Goal: Task Accomplishment & Management: Manage account settings

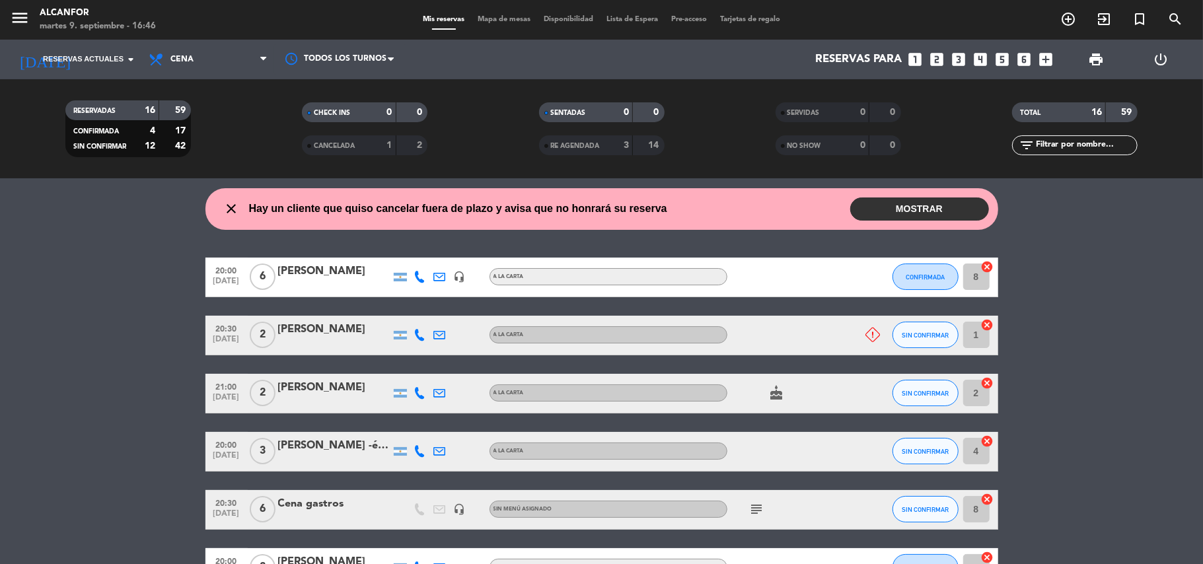
scroll to position [593, 0]
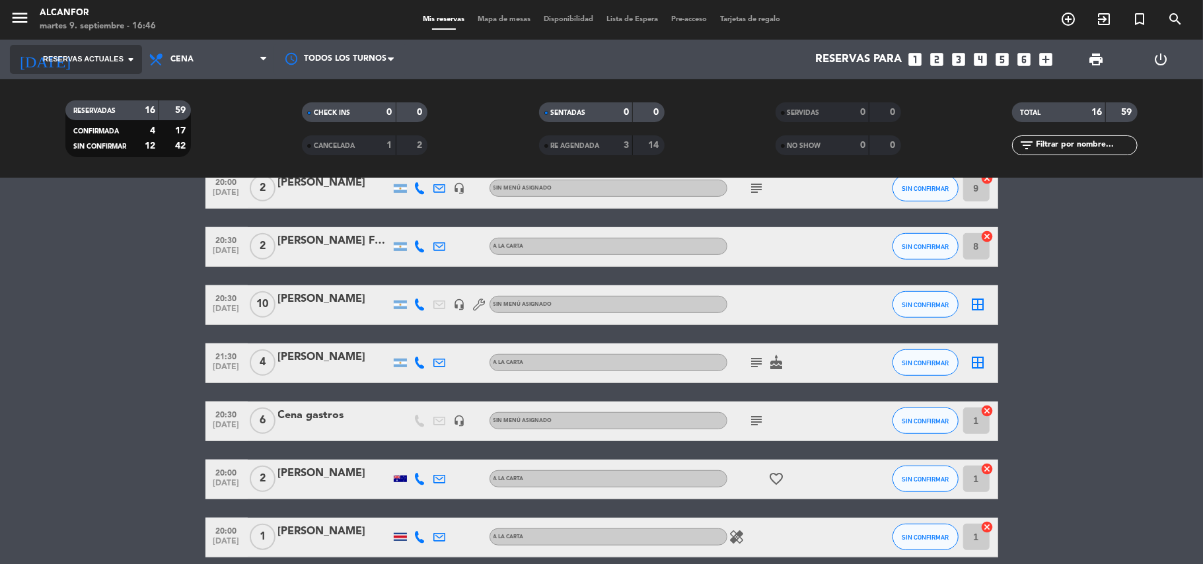
click at [115, 52] on input at bounding box center [151, 60] width 143 height 26
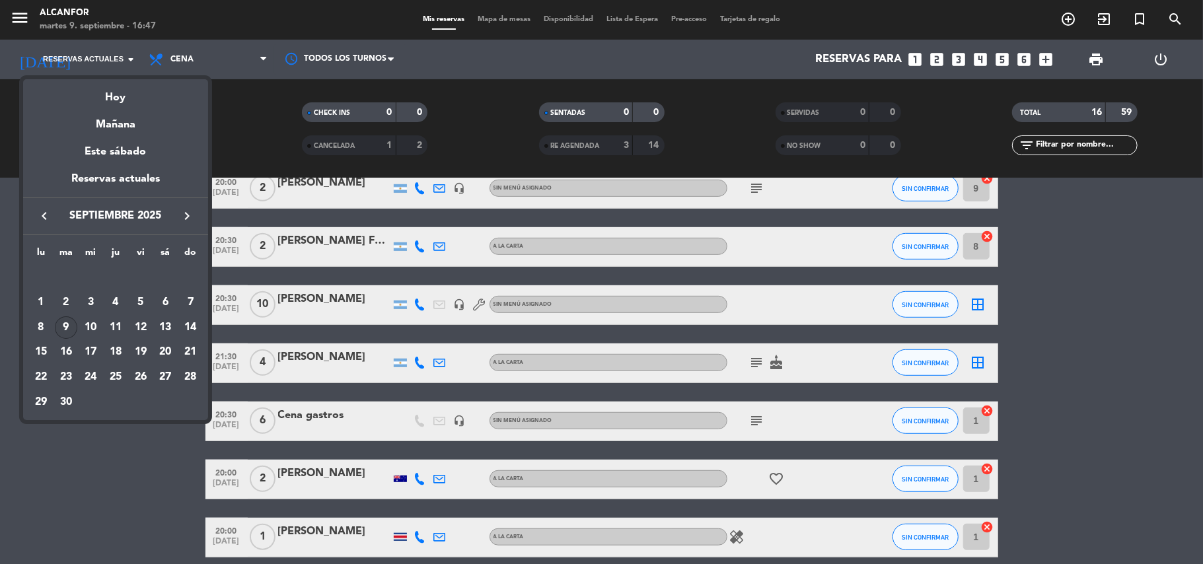
click at [66, 331] on div "9" at bounding box center [66, 327] width 22 height 22
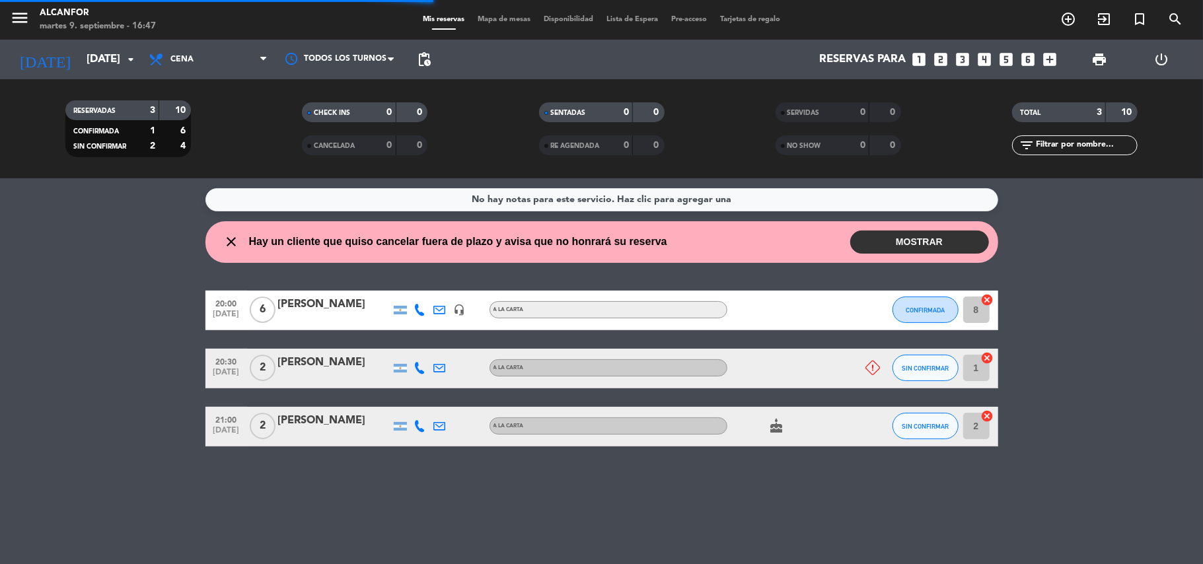
scroll to position [0, 0]
click at [897, 249] on button "MOSTRAR" at bounding box center [919, 242] width 139 height 23
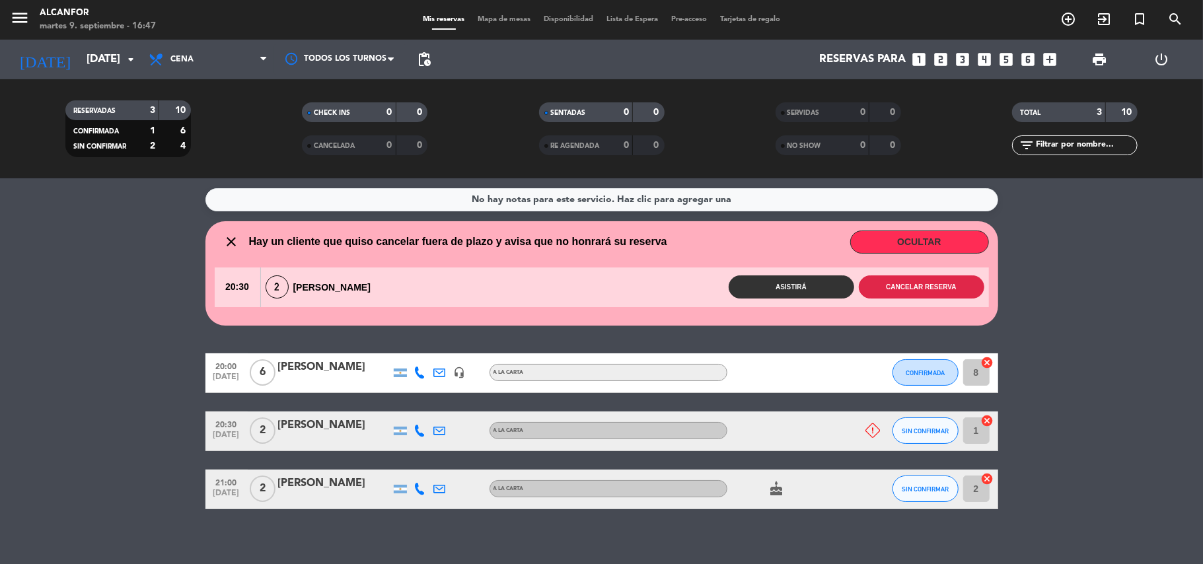
click at [913, 281] on button "Cancelar reserva" at bounding box center [922, 287] width 126 height 23
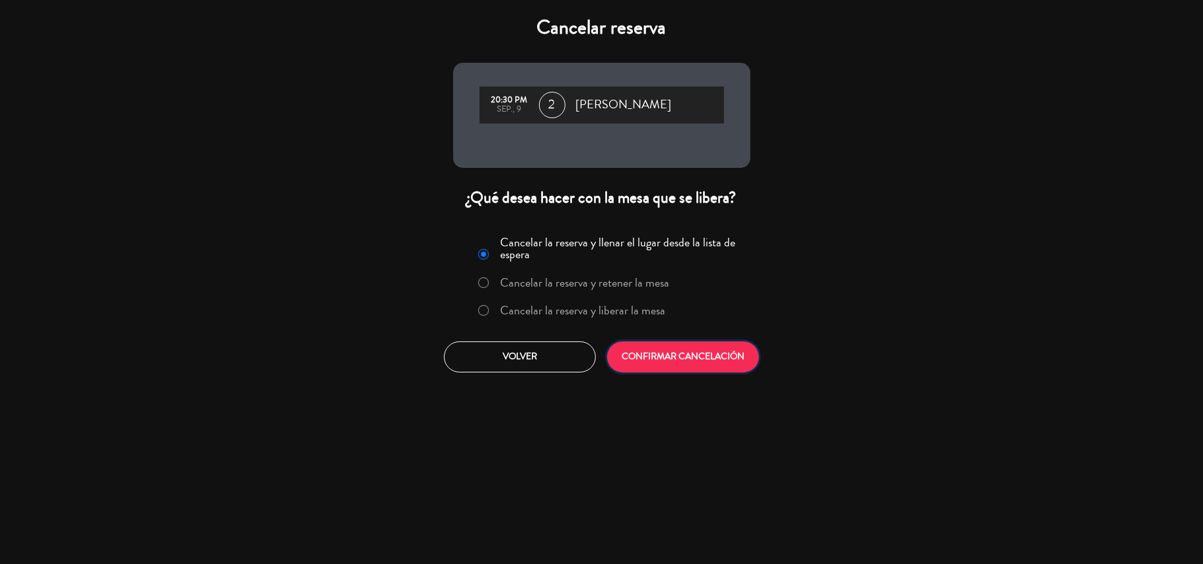
click at [698, 365] on button "CONFIRMAR CANCELACIÓN" at bounding box center [683, 357] width 152 height 31
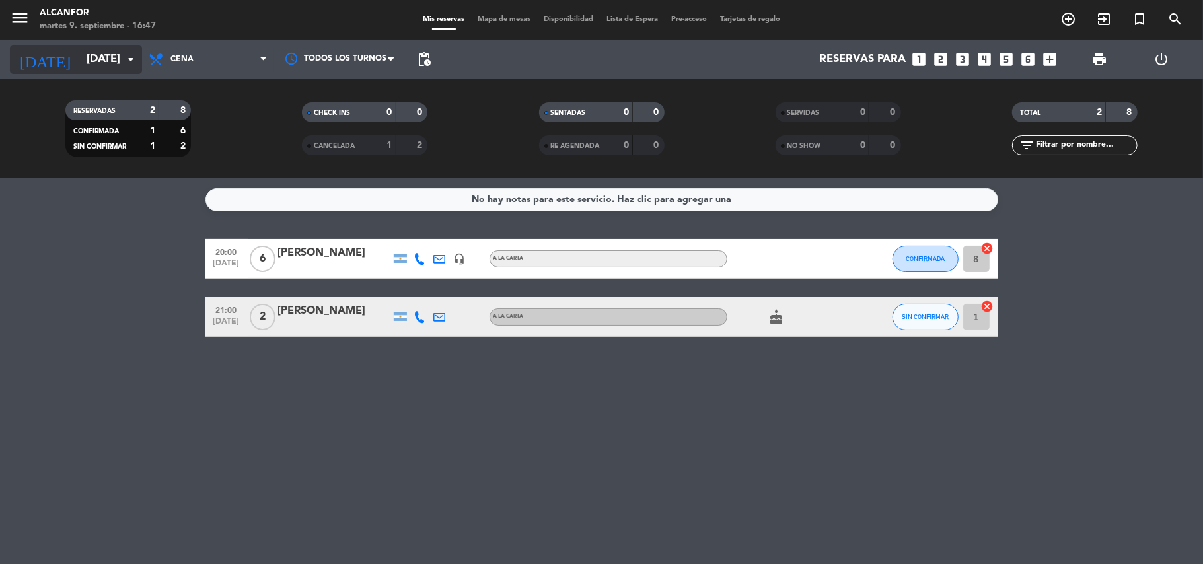
click at [112, 69] on input "[DATE]" at bounding box center [151, 60] width 143 height 26
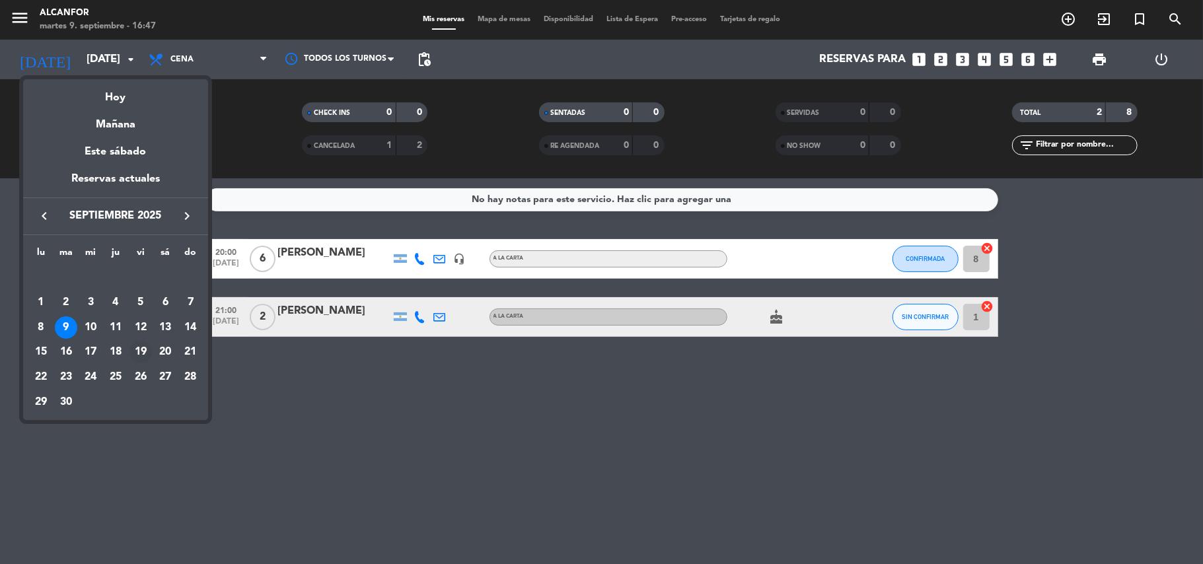
click at [138, 352] on div "19" at bounding box center [141, 352] width 22 height 22
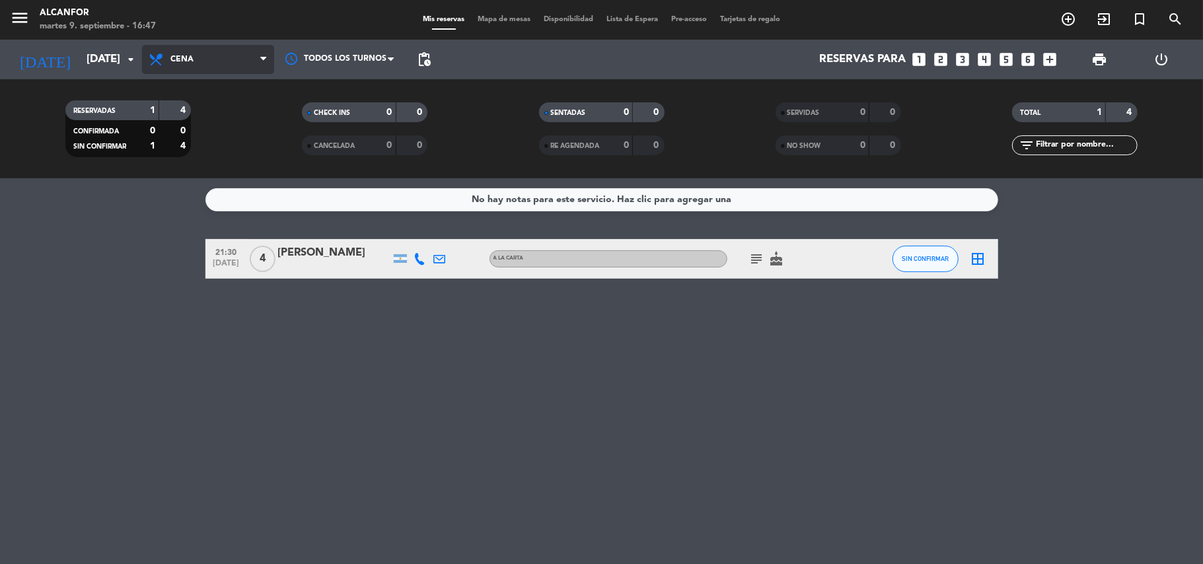
click at [207, 63] on span "Cena" at bounding box center [208, 59] width 132 height 29
click at [207, 114] on div "menu Alcanfor [DATE] 9. septiembre - 16:48 Mis reservas Mapa de mesas Disponibi…" at bounding box center [601, 89] width 1203 height 178
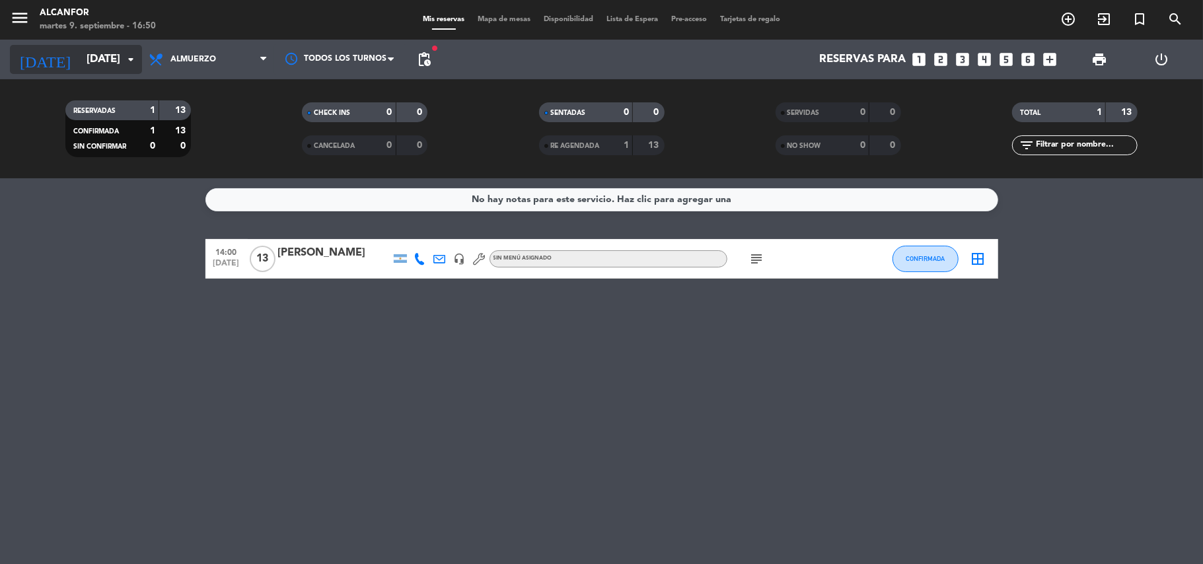
click at [98, 69] on input "[DATE]" at bounding box center [151, 60] width 143 height 26
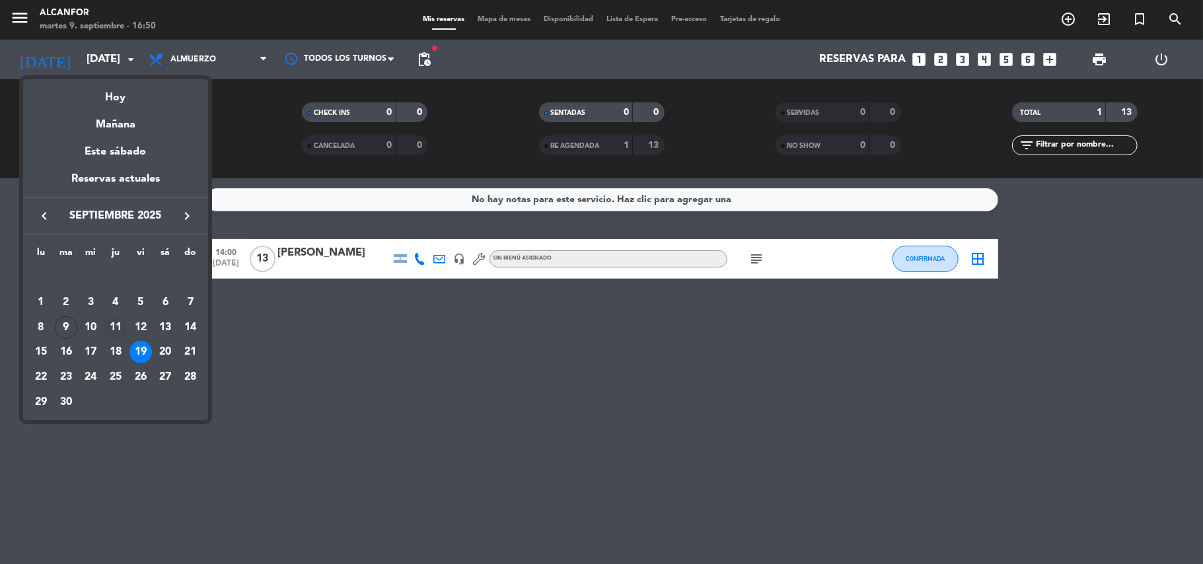
click at [111, 331] on div "11" at bounding box center [115, 327] width 22 height 22
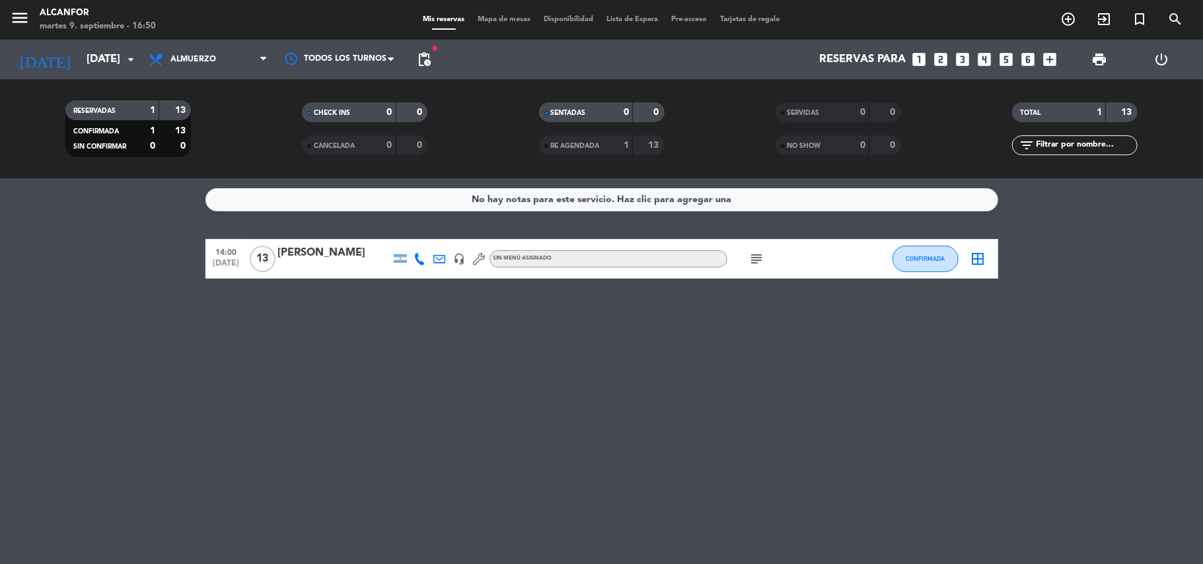
type input "[DEMOGRAPHIC_DATA][DATE]"
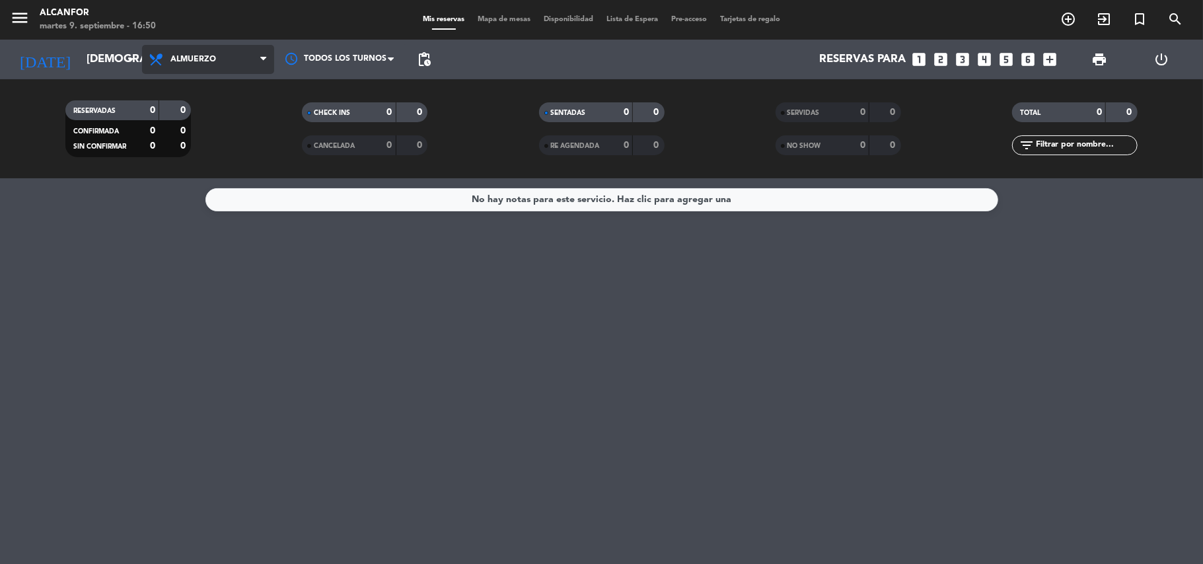
click at [233, 48] on span "Almuerzo" at bounding box center [208, 59] width 132 height 29
click at [219, 151] on div "menu Alcanfor [DATE] 9. septiembre - 16:50 Mis reservas Mapa de mesas Disponibi…" at bounding box center [601, 89] width 1203 height 178
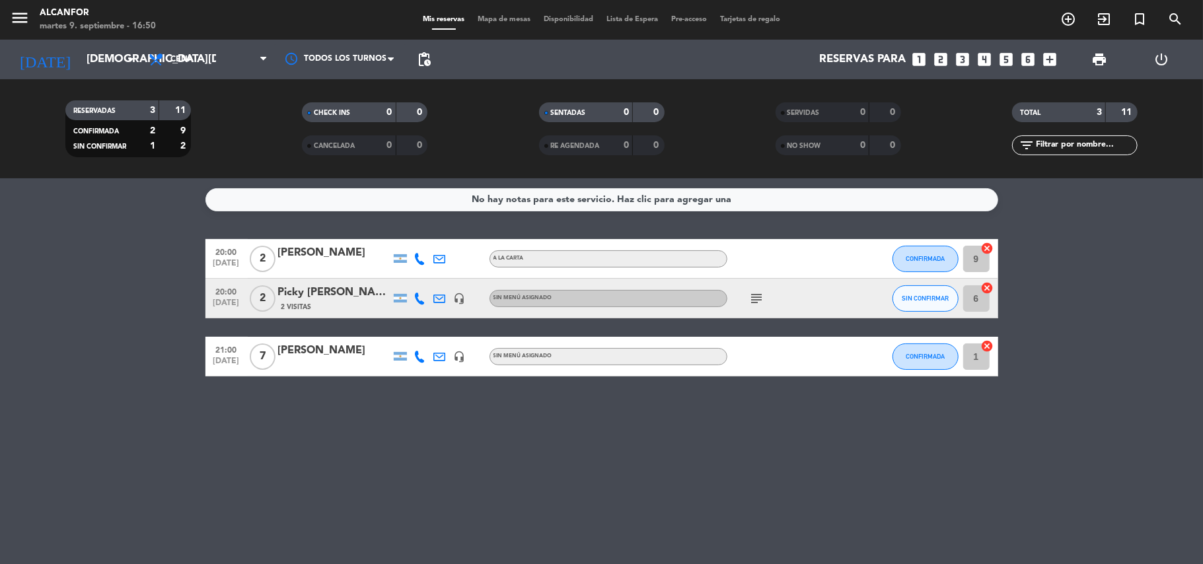
click at [297, 357] on div "[PERSON_NAME]" at bounding box center [334, 350] width 112 height 17
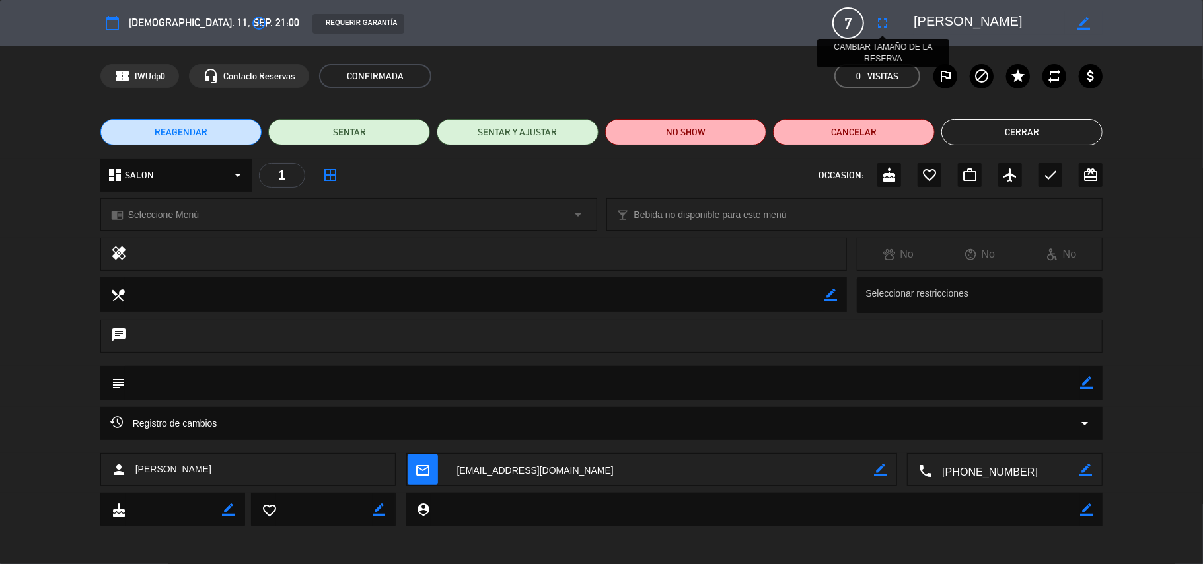
click at [880, 24] on icon "fullscreen" at bounding box center [883, 23] width 16 height 16
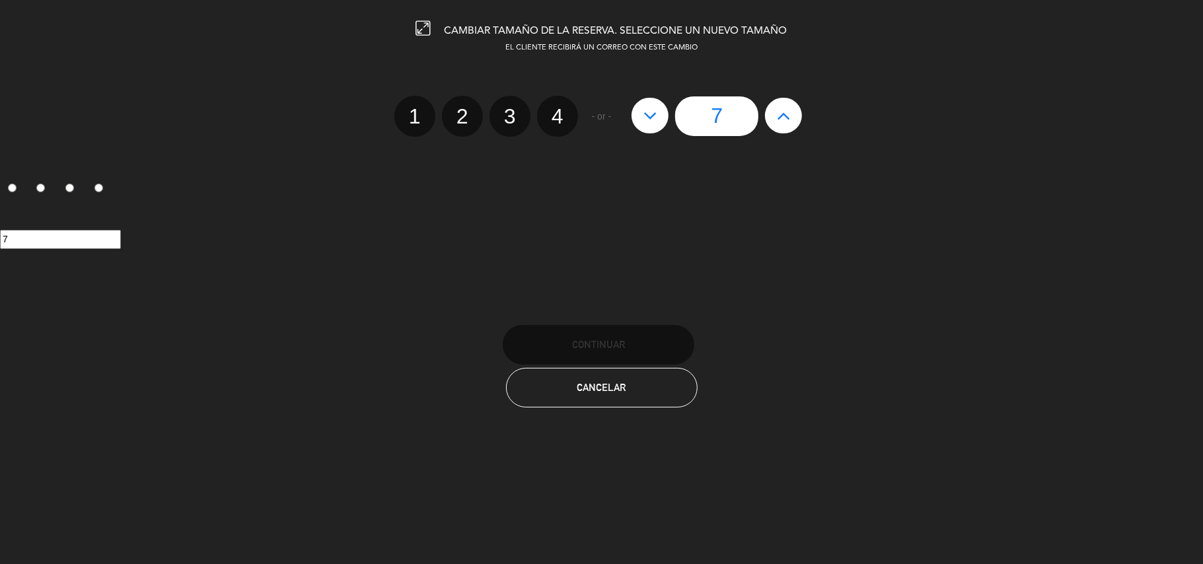
click at [768, 124] on button at bounding box center [783, 116] width 37 height 36
type input "8"
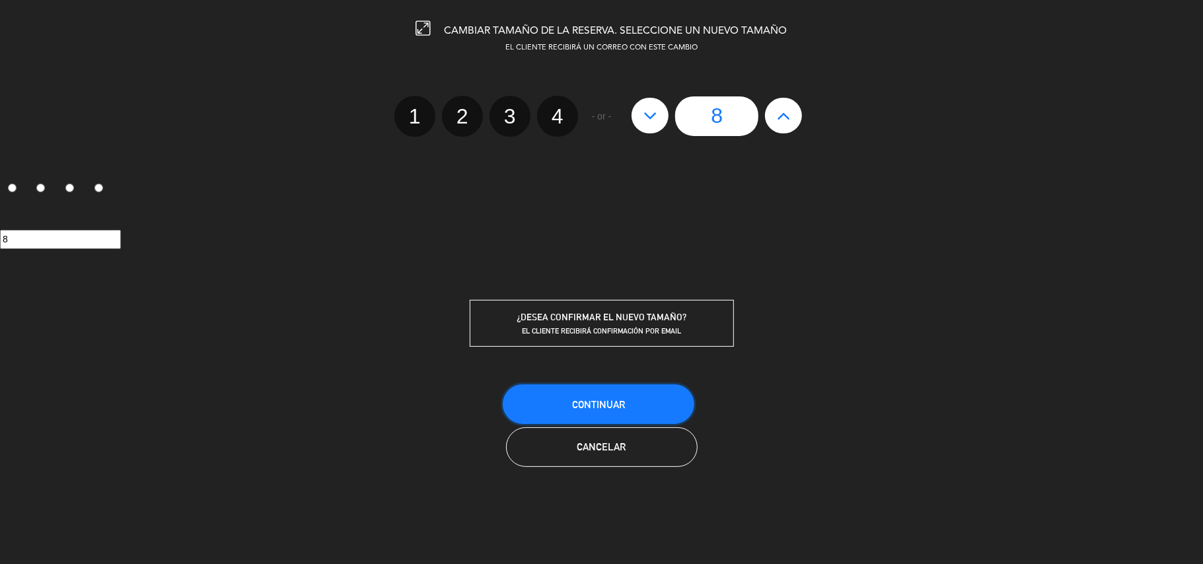
click at [640, 407] on button "Continuar" at bounding box center [599, 405] width 192 height 40
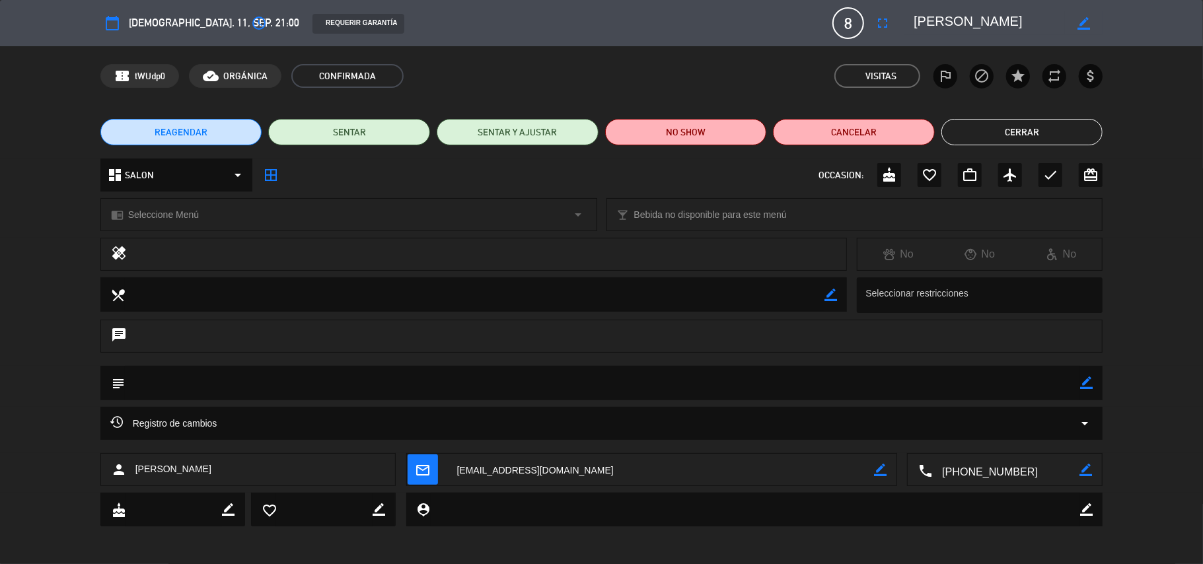
click at [1060, 130] on button "Cerrar" at bounding box center [1023, 132] width 162 height 26
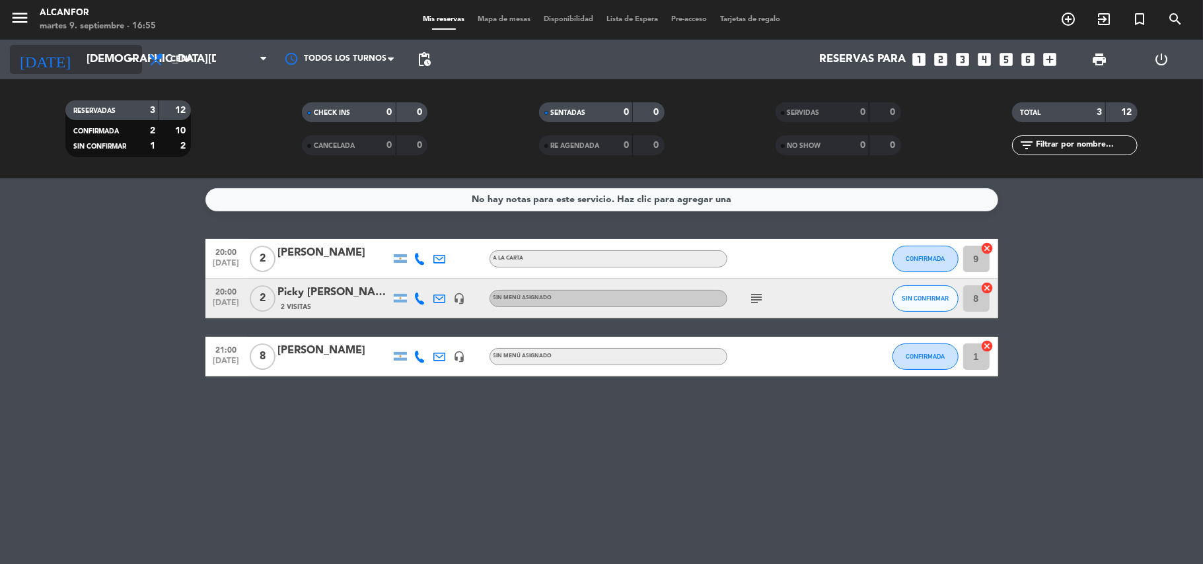
click at [85, 62] on input "[DEMOGRAPHIC_DATA][DATE]" at bounding box center [151, 60] width 143 height 26
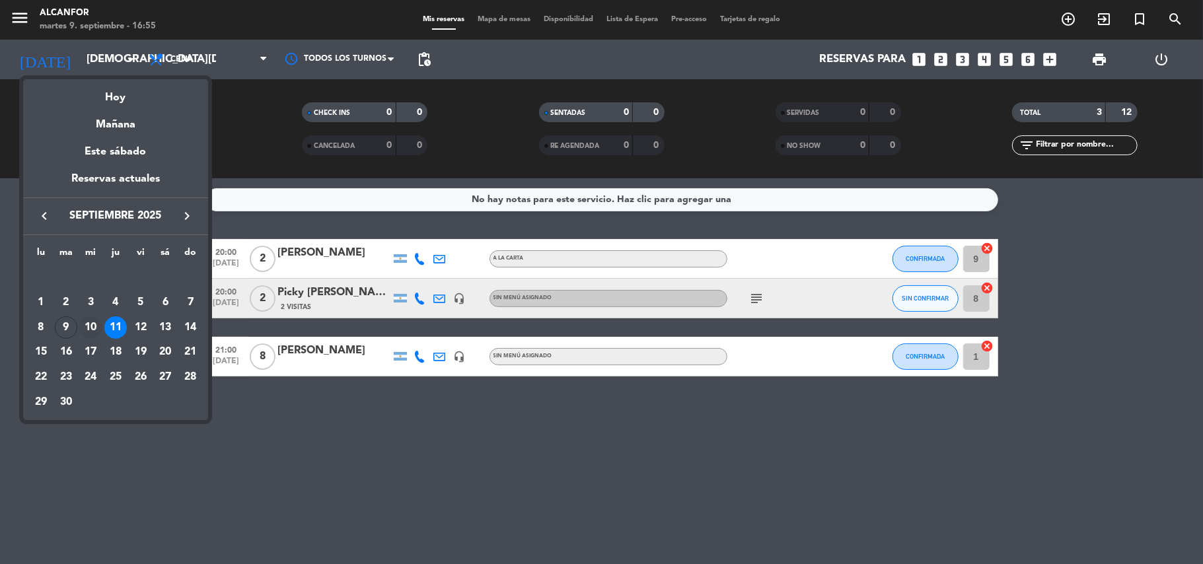
click at [93, 323] on div "10" at bounding box center [90, 327] width 22 height 22
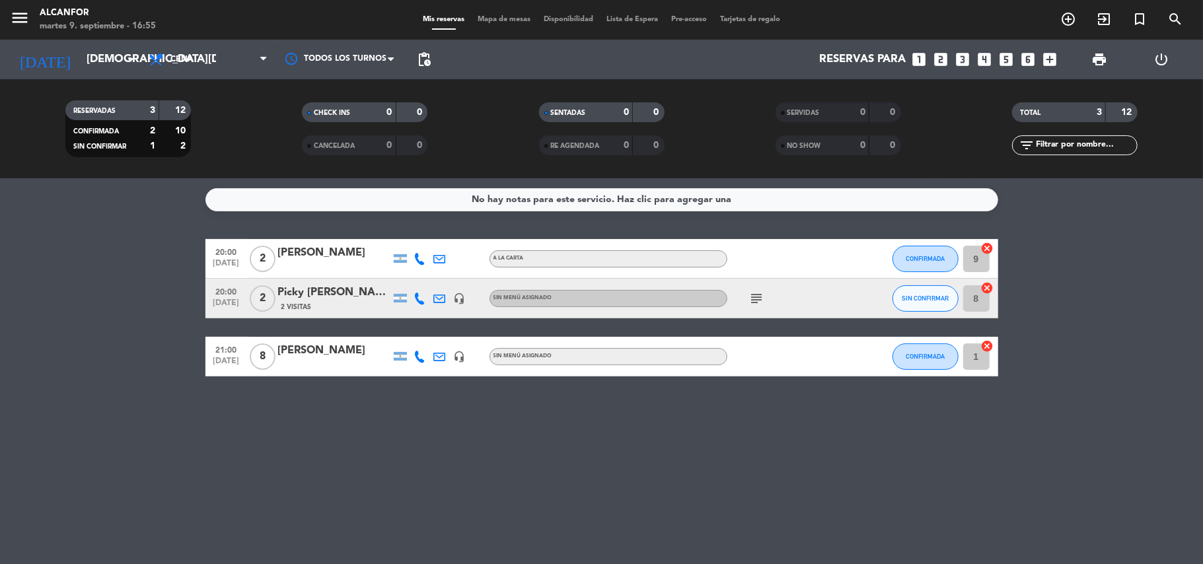
type input "[DATE]"
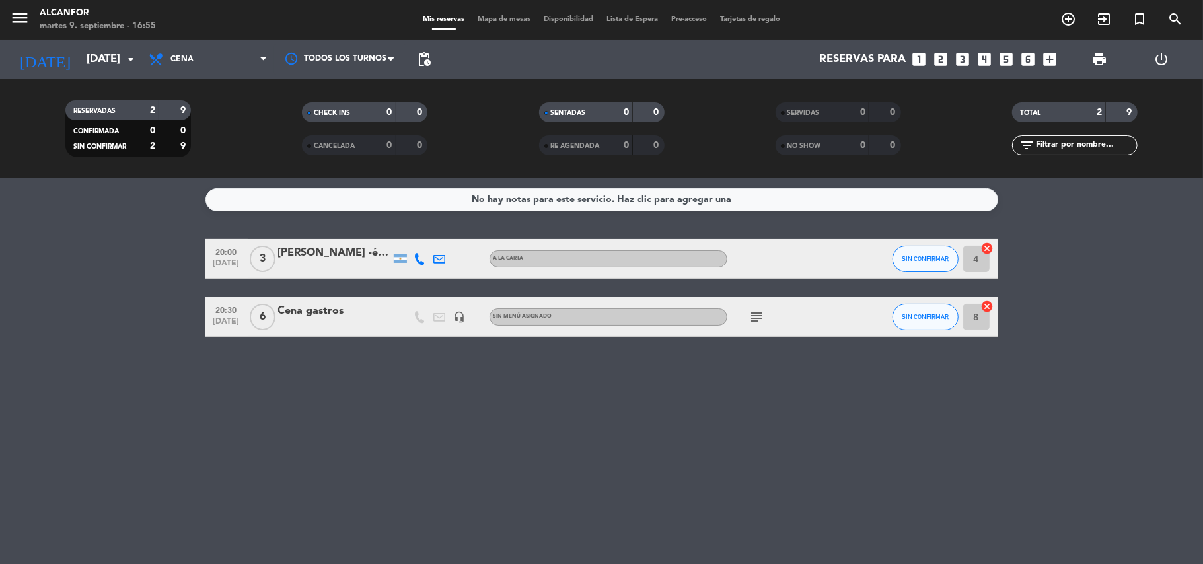
click at [340, 313] on div "Cena gastros" at bounding box center [334, 311] width 112 height 17
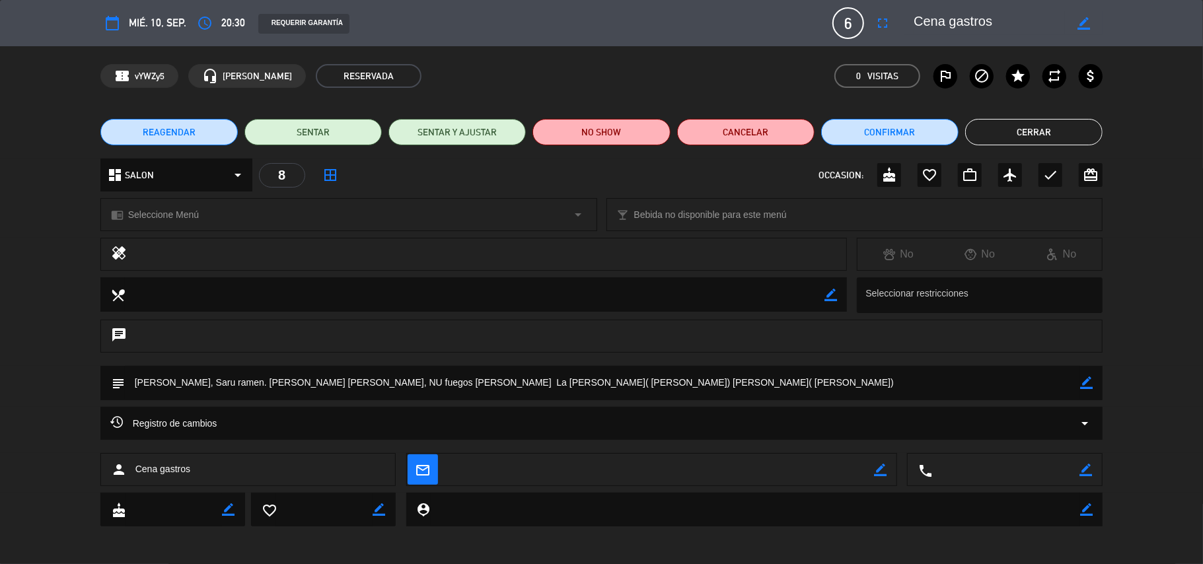
click at [740, 374] on textarea at bounding box center [603, 383] width 956 height 34
drag, startPoint x: 738, startPoint y: 381, endPoint x: 1082, endPoint y: 387, distance: 344.3
click at [1082, 387] on div "subject border_color" at bounding box center [601, 383] width 1003 height 34
click at [804, 392] on textarea at bounding box center [603, 383] width 956 height 34
click at [778, 381] on textarea at bounding box center [603, 383] width 956 height 34
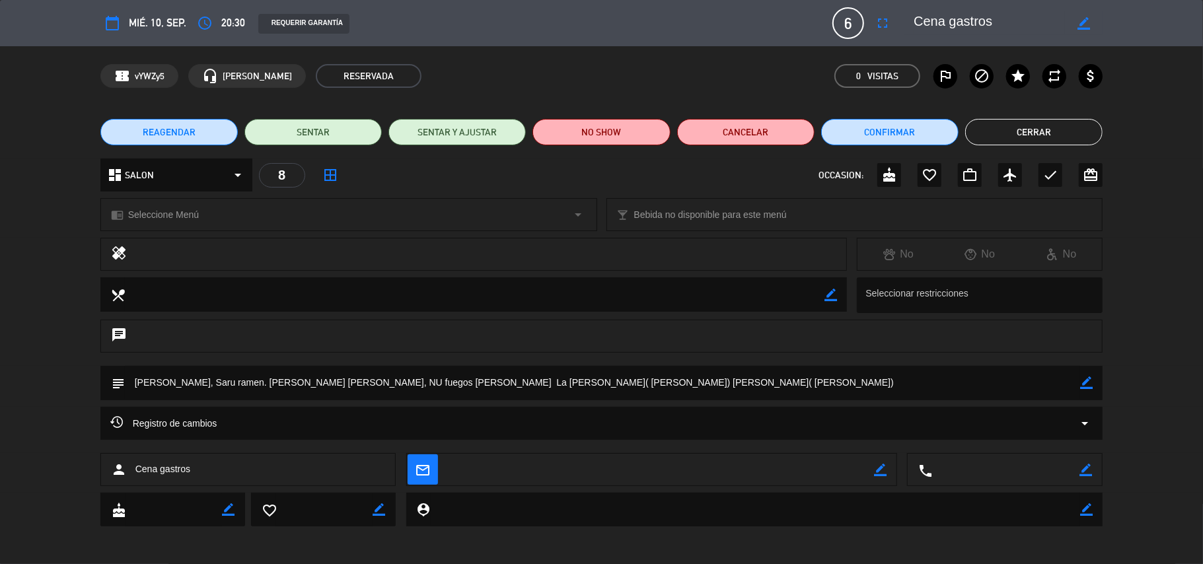
click at [1088, 392] on div "border_color" at bounding box center [1086, 383] width 13 height 34
click at [1084, 381] on icon "border_color" at bounding box center [1086, 383] width 13 height 13
click at [825, 379] on textarea at bounding box center [603, 383] width 956 height 34
type textarea "[PERSON_NAME], Saru ramen. [PERSON_NAME] [PERSON_NAME], NU fuegos [PERSON_NAME]…"
click at [1087, 387] on icon at bounding box center [1086, 383] width 13 height 13
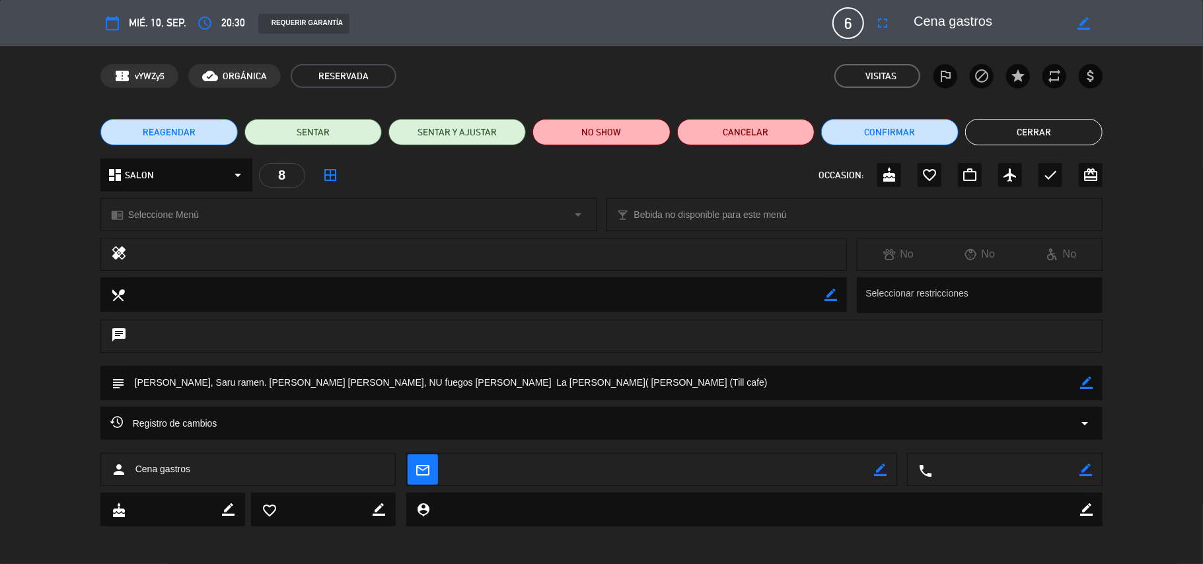
click at [1036, 125] on button "Cerrar" at bounding box center [1033, 132] width 137 height 26
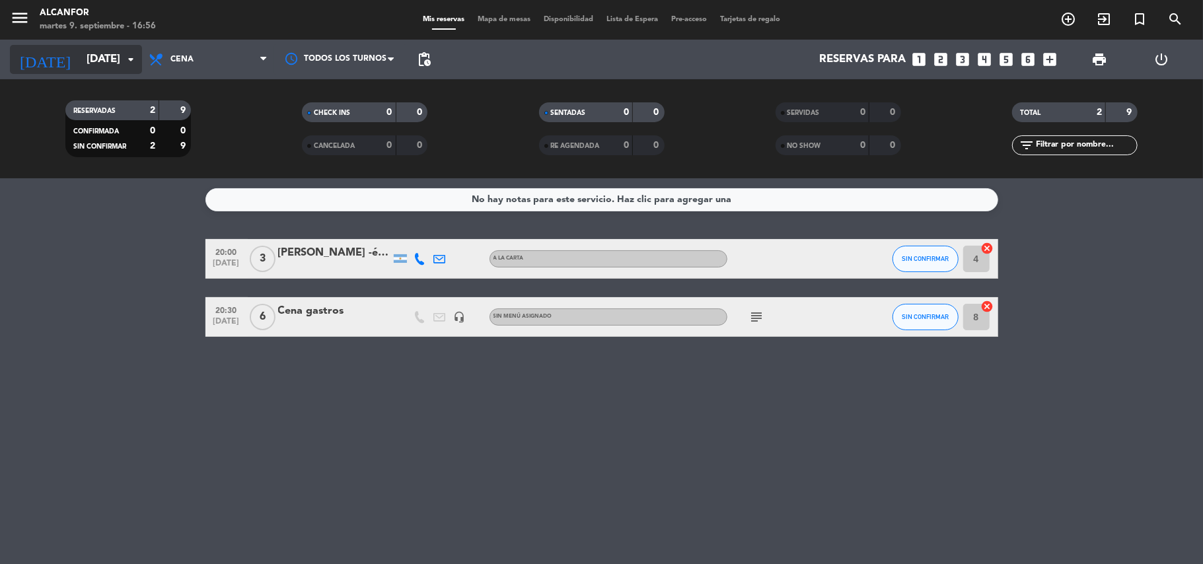
click at [80, 59] on input "[DATE]" at bounding box center [151, 60] width 143 height 26
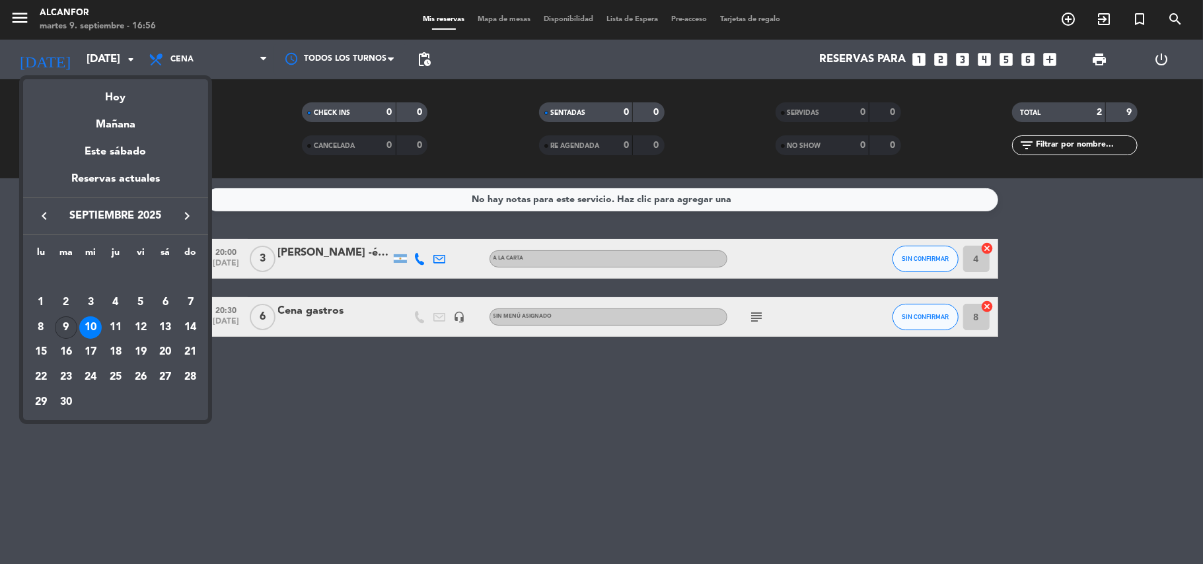
click at [59, 322] on div "9" at bounding box center [66, 327] width 22 height 22
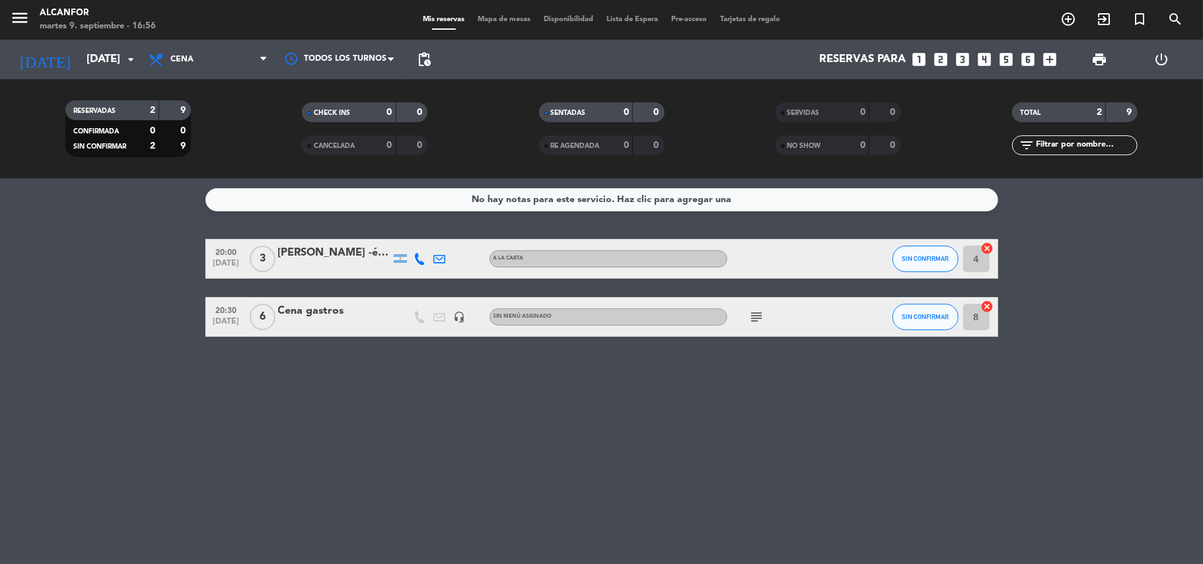
type input "[DATE]"
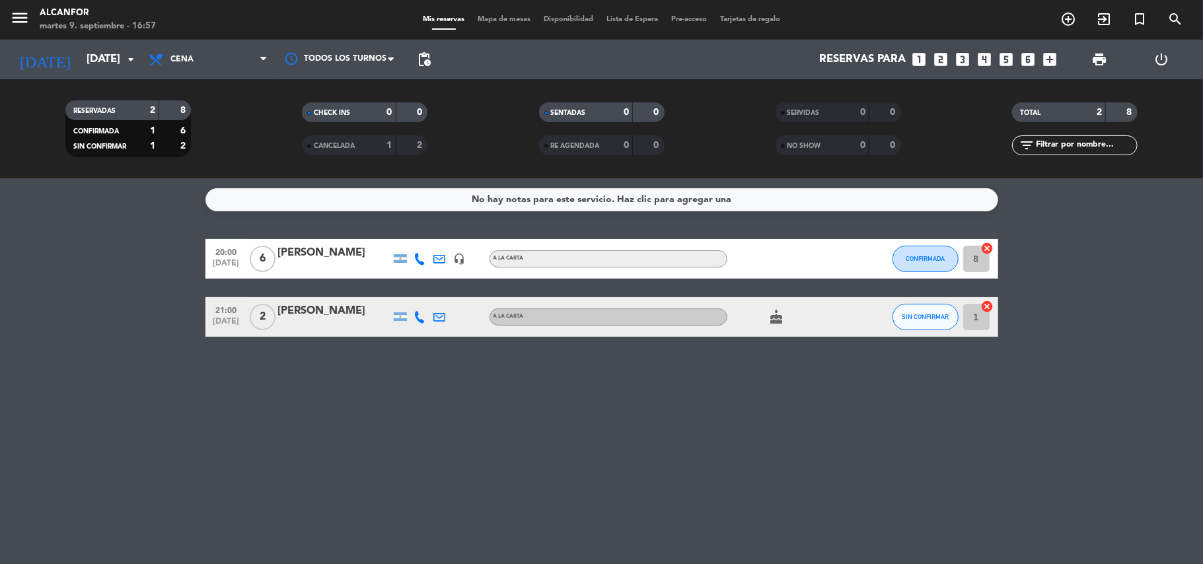
click at [422, 259] on icon at bounding box center [420, 259] width 12 height 12
click at [448, 231] on span at bounding box center [453, 236] width 11 height 11
click at [416, 318] on icon at bounding box center [420, 317] width 12 height 12
click at [448, 291] on span at bounding box center [453, 294] width 11 height 11
click at [301, 362] on div "No hay notas para este servicio. Haz clic para agregar una 20:00 [DATE] 6 [PERS…" at bounding box center [601, 371] width 1203 height 386
